Goal: Task Accomplishment & Management: Use online tool/utility

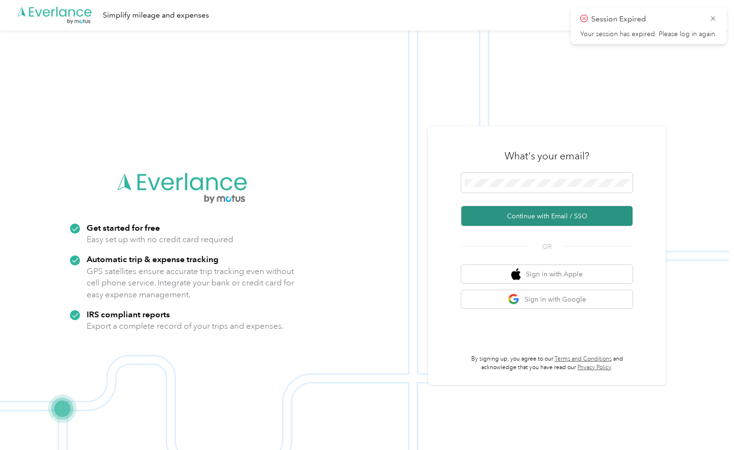
click at [542, 220] on button "Continue with Email / SSO" at bounding box center [546, 216] width 171 height 20
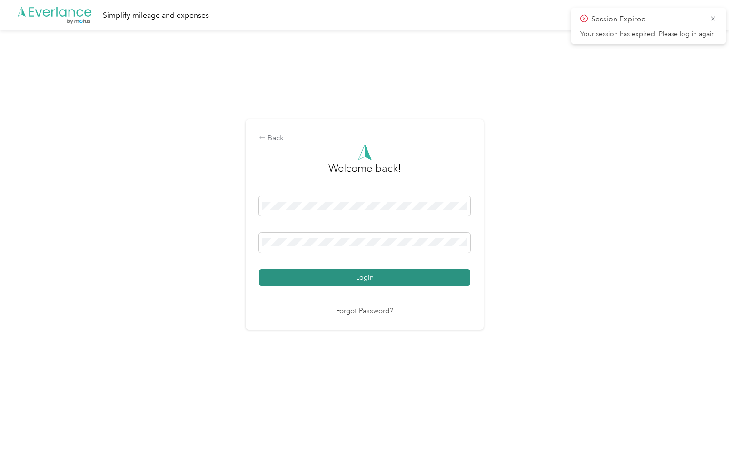
click at [340, 275] on button "Login" at bounding box center [364, 278] width 211 height 17
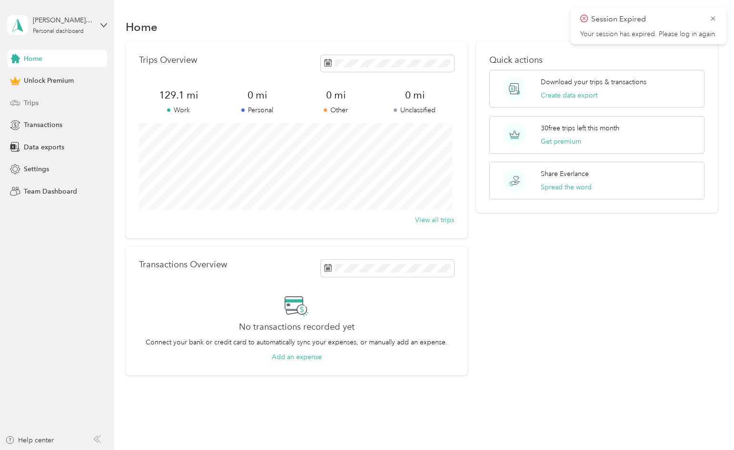
click at [42, 104] on div "Trips" at bounding box center [57, 102] width 100 height 17
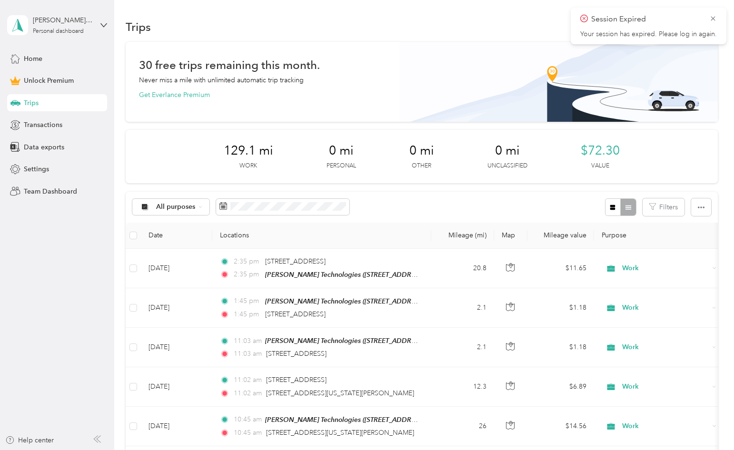
click at [715, 23] on span "Session Expired" at bounding box center [648, 19] width 137 height 12
click at [715, 21] on icon at bounding box center [714, 18] width 8 height 9
click at [701, 29] on button "New trip" at bounding box center [693, 27] width 50 height 17
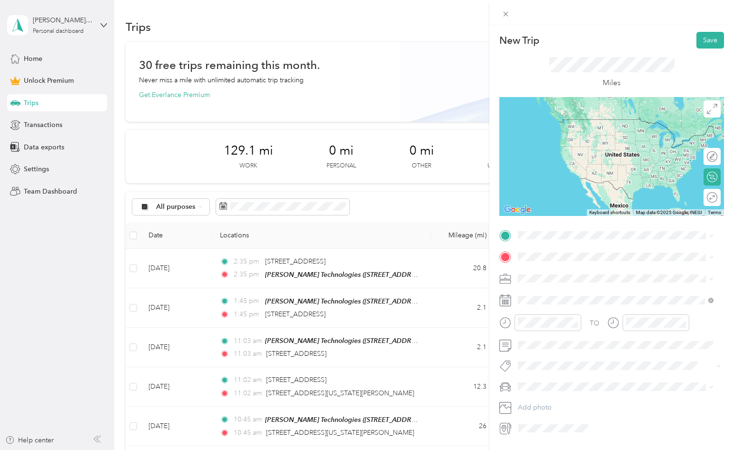
click at [641, 293] on div "[STREET_ADDRESS][PERSON_NAME][US_STATE]" at bounding box center [615, 291] width 189 height 13
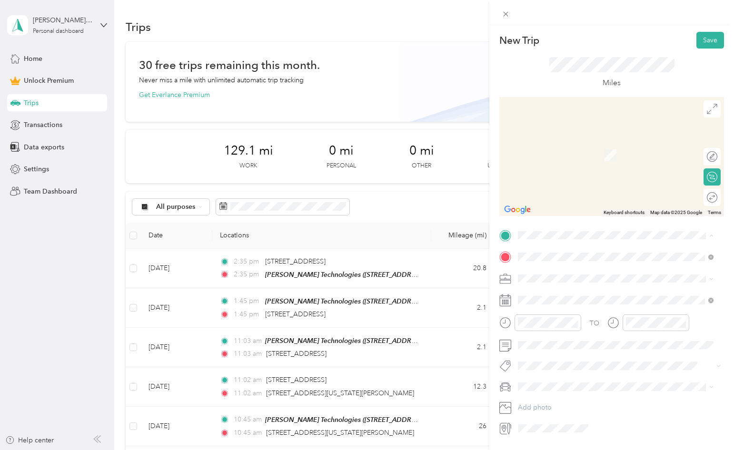
click at [579, 285] on span "[STREET_ADDRESS]" at bounding box center [566, 284] width 60 height 8
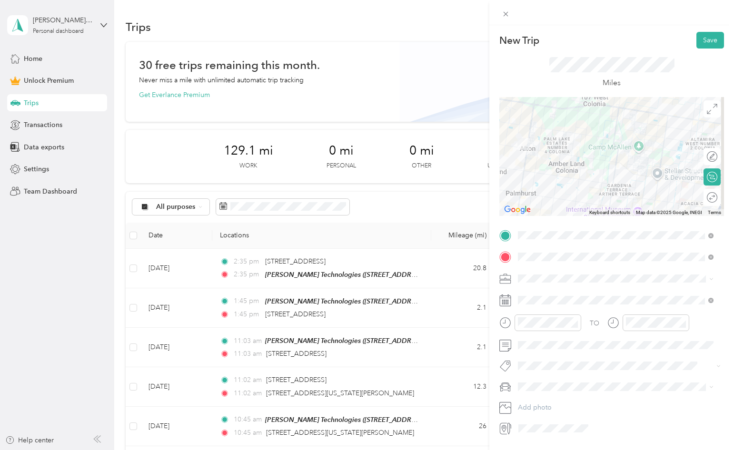
click at [704, 199] on div "Round trip" at bounding box center [712, 197] width 17 height 17
click at [701, 199] on div at bounding box center [708, 198] width 20 height 10
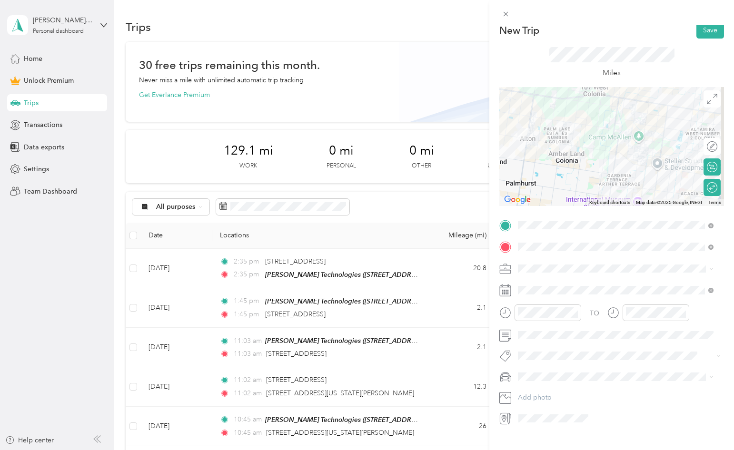
scroll to position [28, 0]
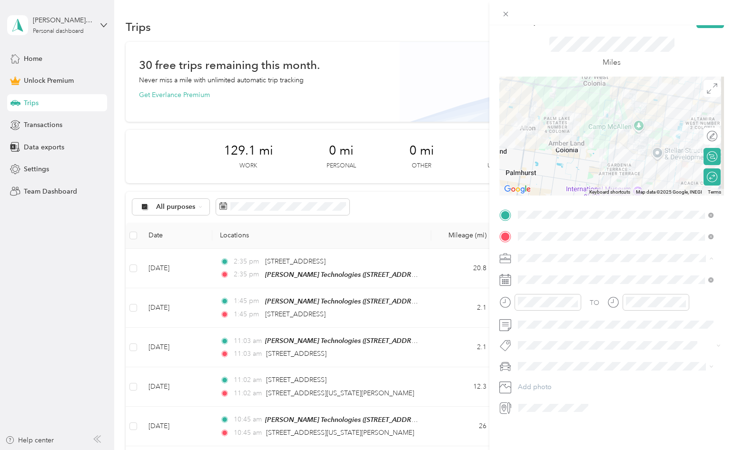
click at [537, 267] on span "Work" at bounding box center [529, 268] width 16 height 8
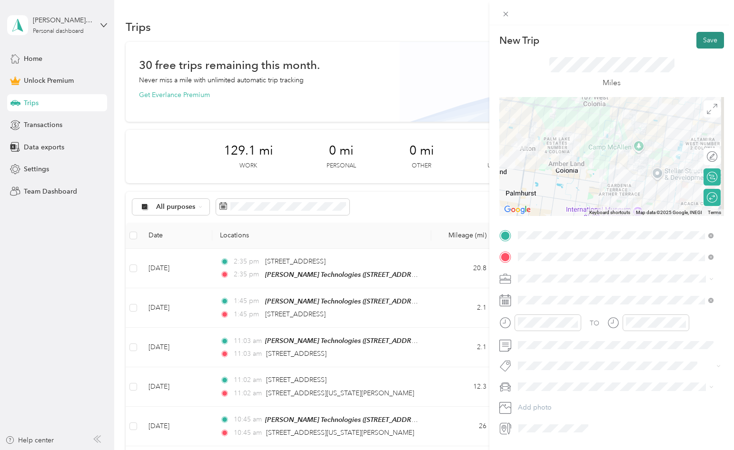
click at [702, 40] on button "Save" at bounding box center [711, 40] width 28 height 17
